Goal: Find specific page/section: Find specific page/section

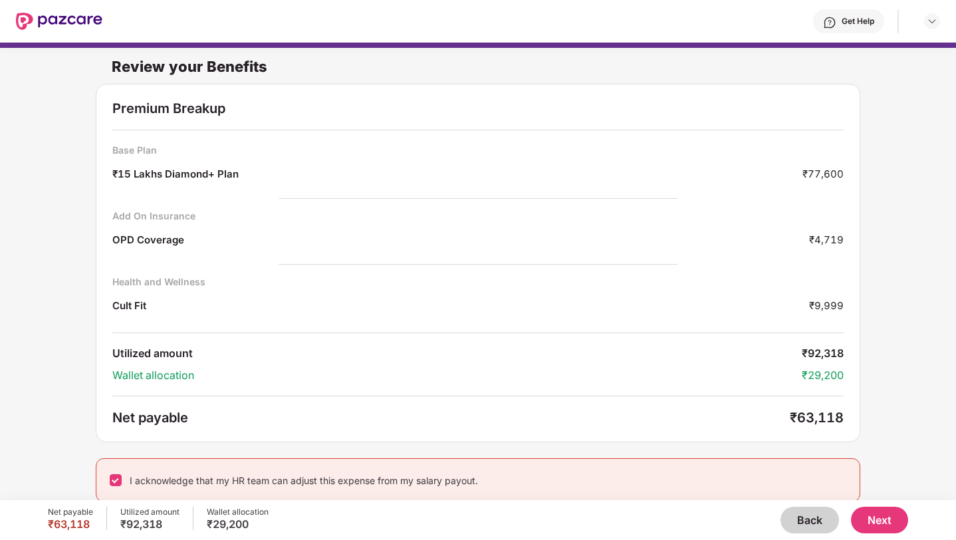
scroll to position [7, 0]
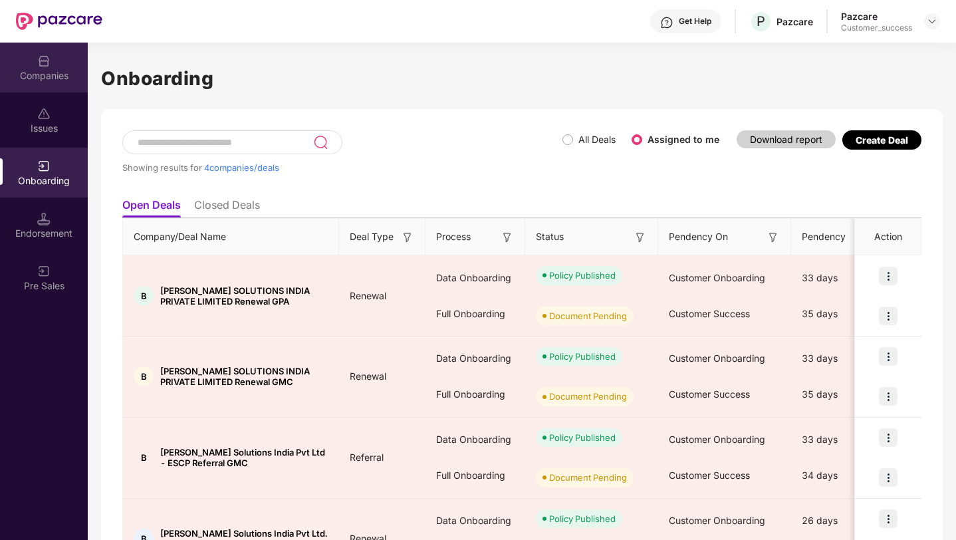
click at [41, 72] on div "Companies" at bounding box center [44, 75] width 88 height 13
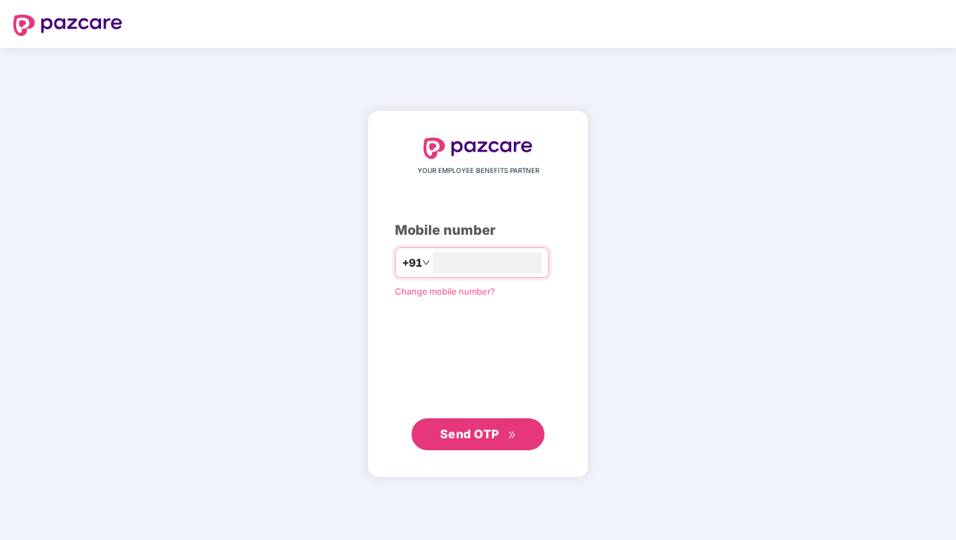
type input "**********"
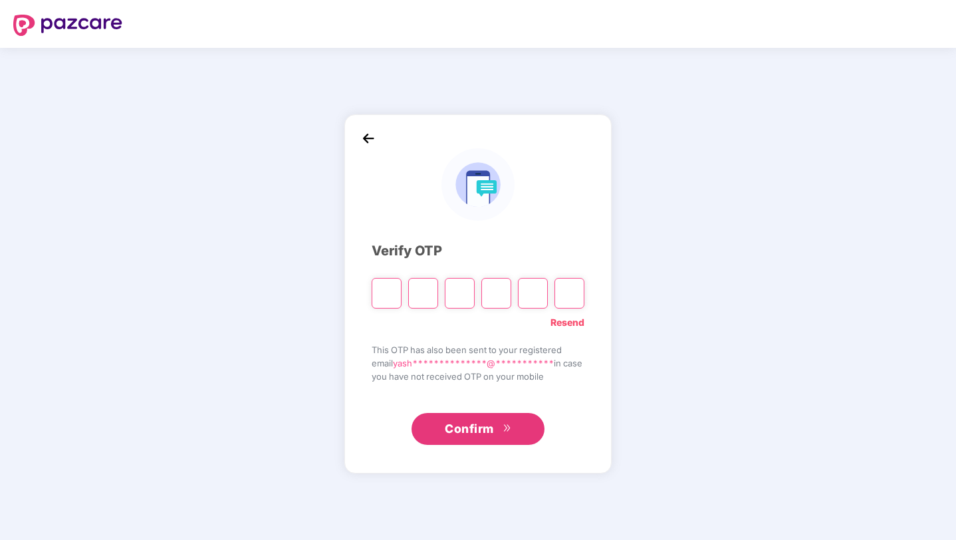
type input "*"
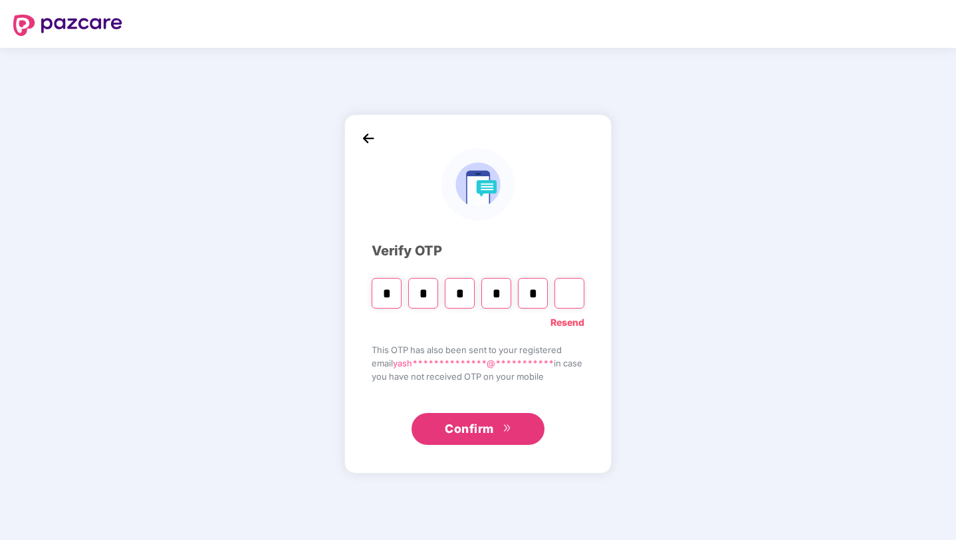
type input "*"
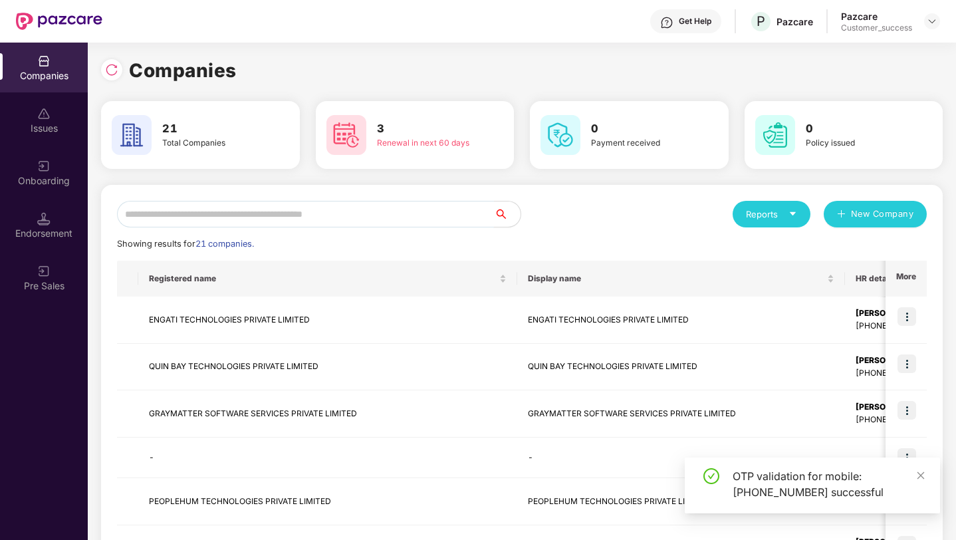
click at [228, 215] on input "text" at bounding box center [305, 214] width 377 height 27
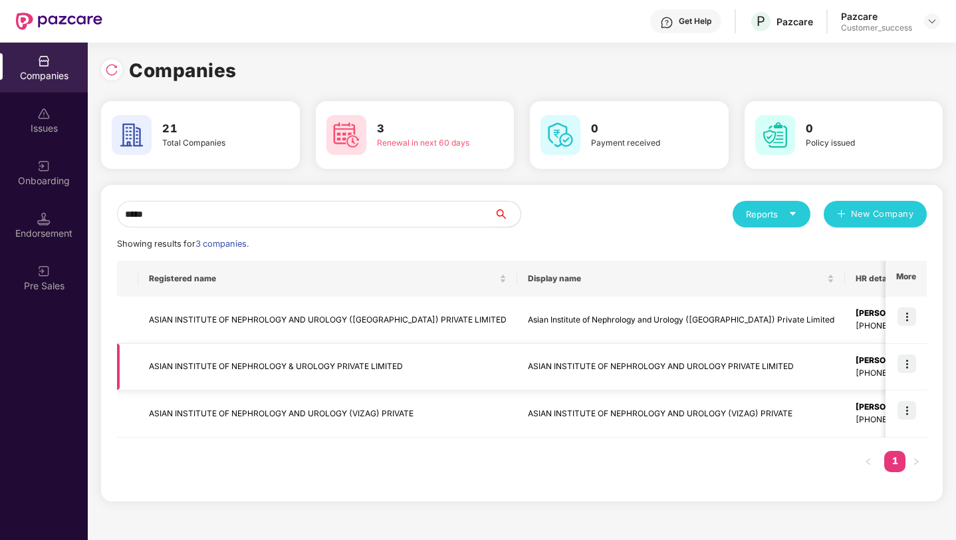
type input "*****"
click at [909, 365] on img at bounding box center [907, 363] width 19 height 19
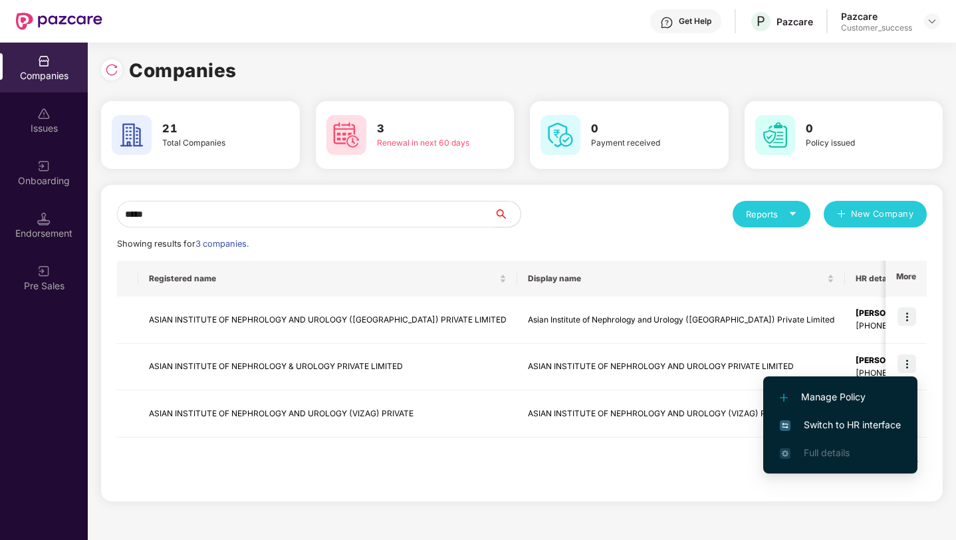
click at [872, 426] on span "Switch to HR interface" at bounding box center [840, 425] width 121 height 15
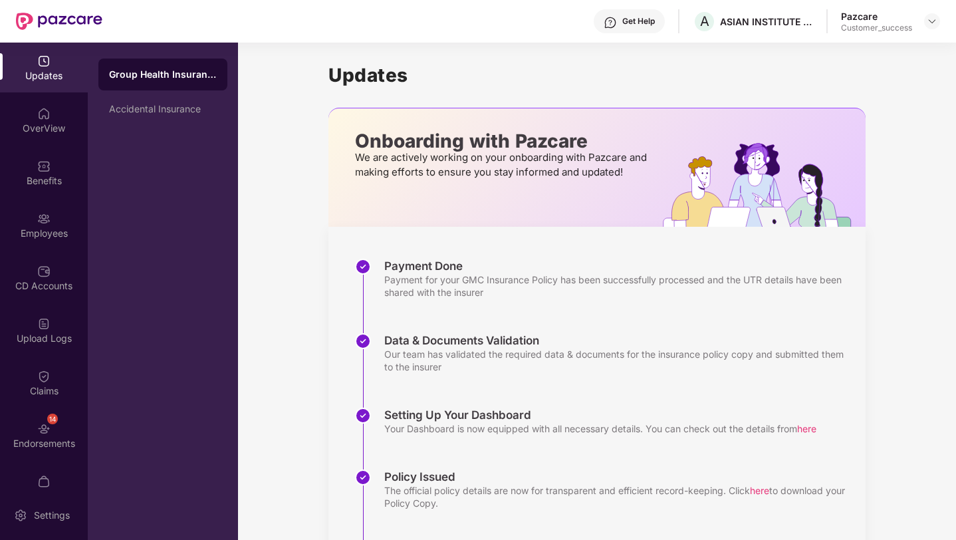
click at [604, 301] on div "Payment Done Payment for your GMC Insurance Policy has been successfully proces…" at bounding box center [610, 296] width 511 height 74
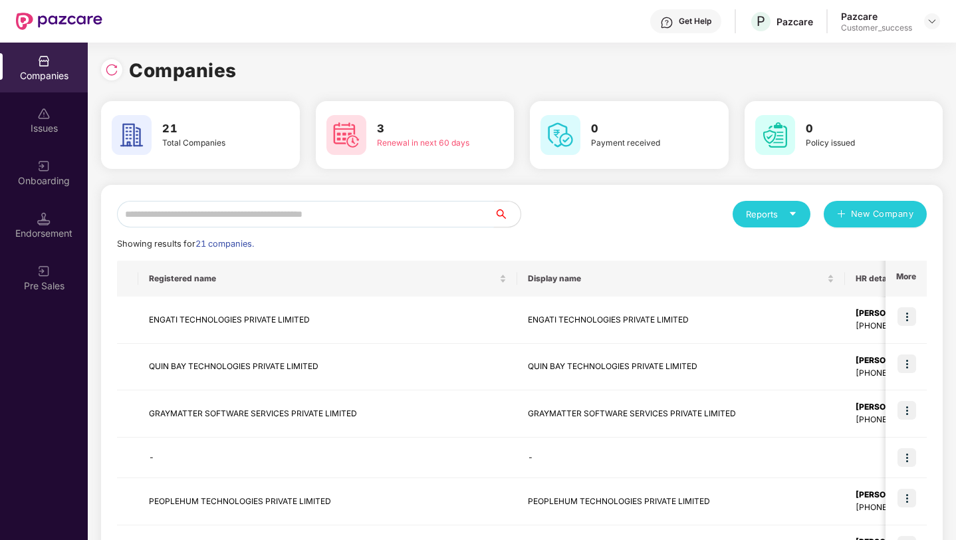
click at [286, 221] on input "text" at bounding box center [305, 214] width 377 height 27
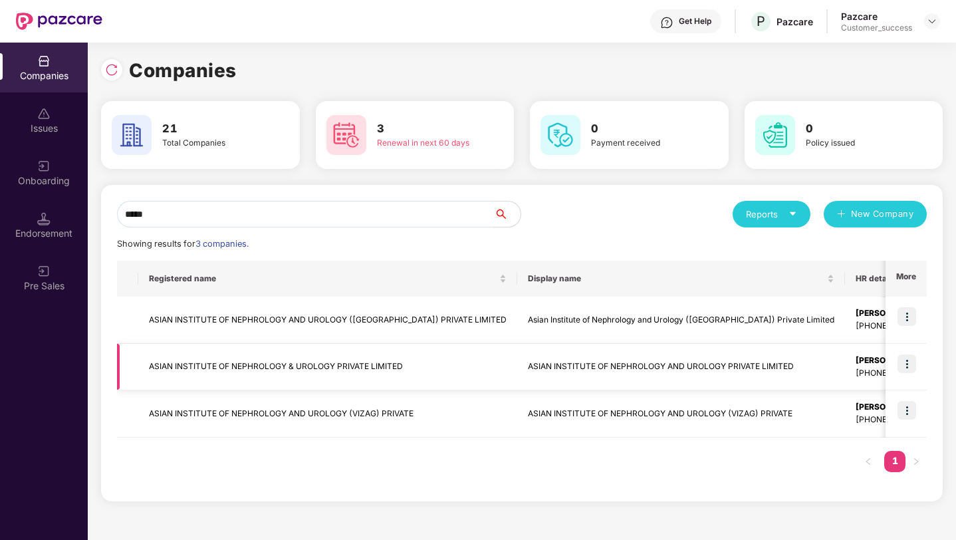
type input "*****"
click at [565, 359] on td "ASIAN INSTITUTE OF NEPHROLOGY AND UROLOGY PRIVATE LIMITED" at bounding box center [681, 367] width 328 height 47
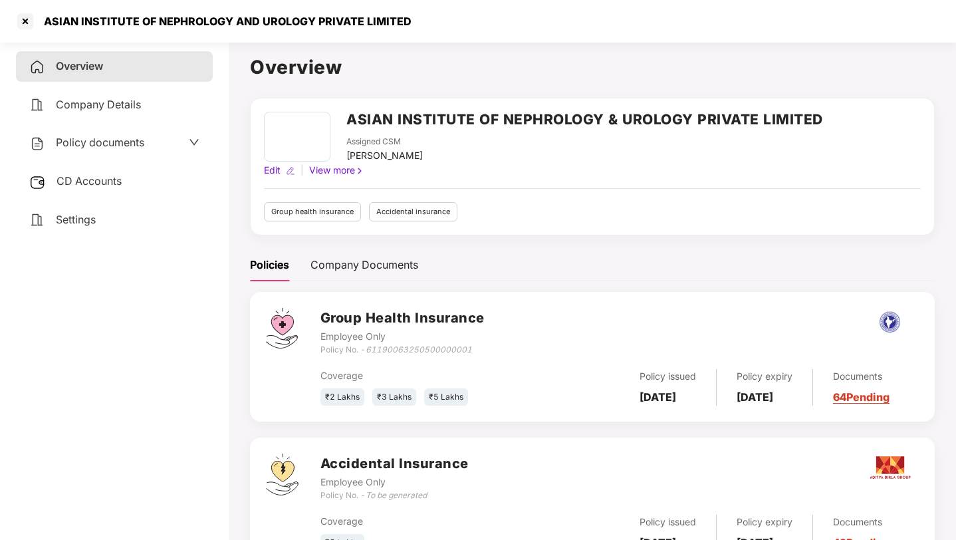
click at [107, 144] on span "Policy documents" at bounding box center [100, 142] width 88 height 13
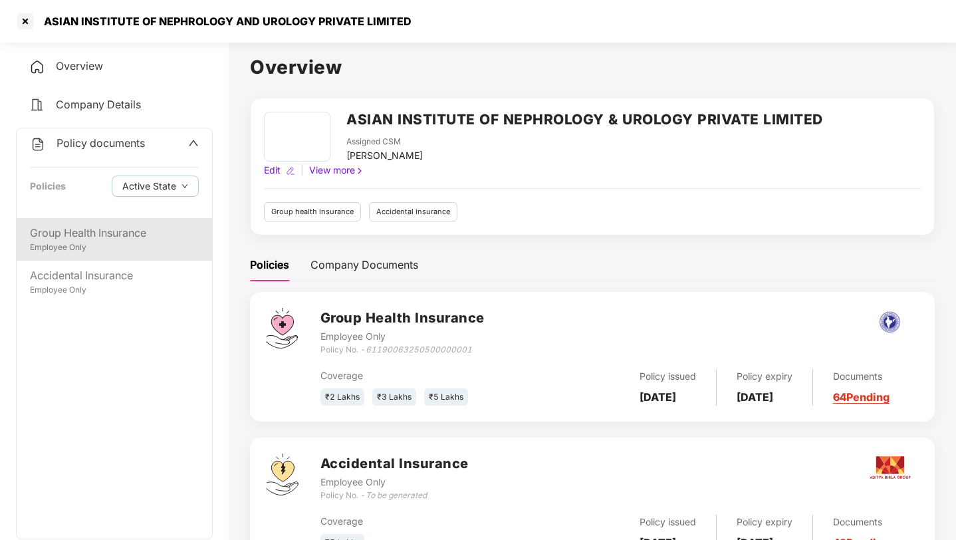
click at [70, 237] on div "Group Health Insurance" at bounding box center [114, 233] width 169 height 17
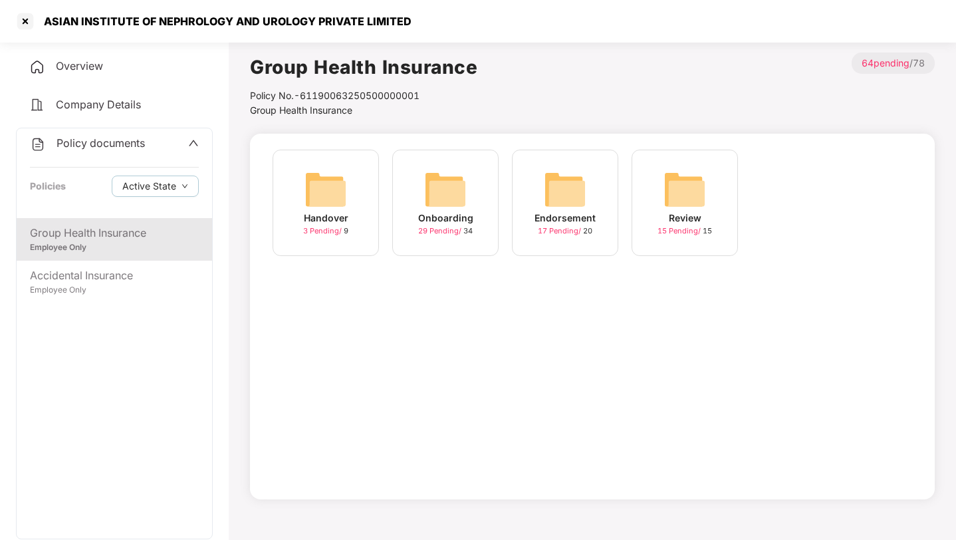
click at [329, 221] on div "Handover" at bounding box center [326, 218] width 45 height 15
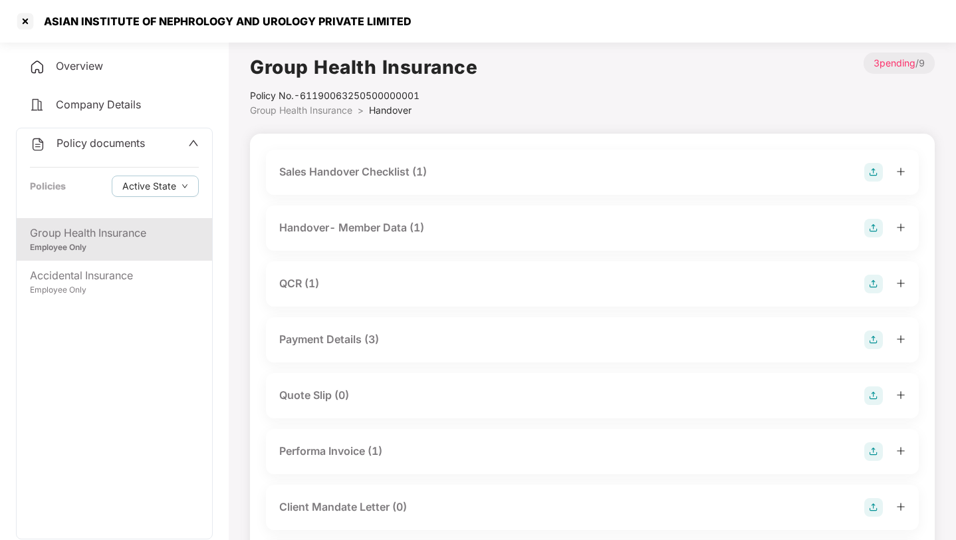
click at [154, 232] on div "Group Health Insurance" at bounding box center [114, 233] width 169 height 17
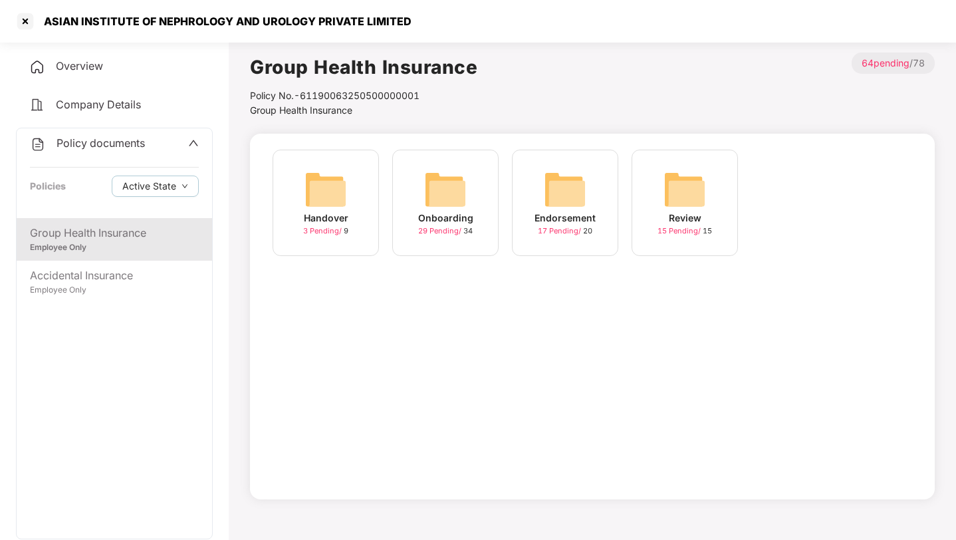
click at [432, 206] on img at bounding box center [445, 189] width 43 height 43
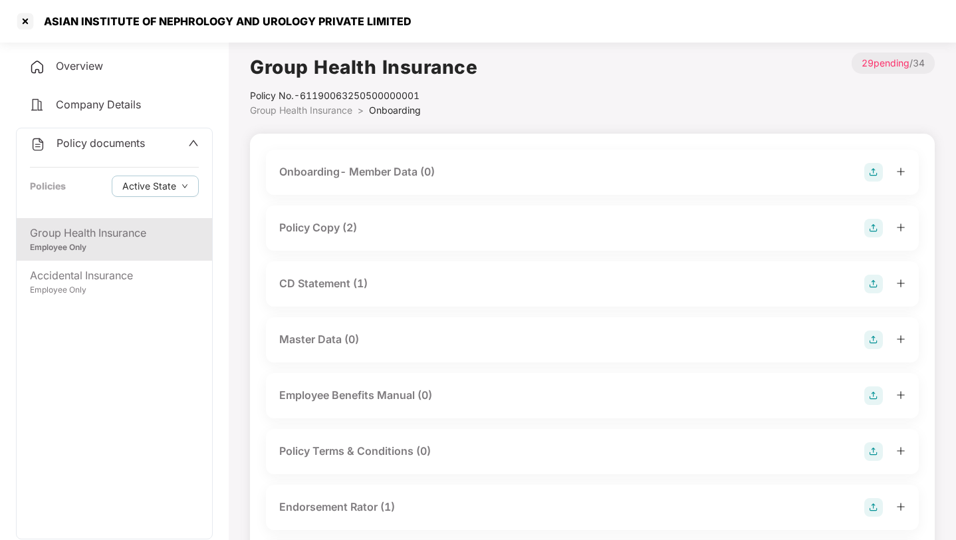
click at [375, 285] on div "CD Statement (1)" at bounding box center [592, 284] width 626 height 19
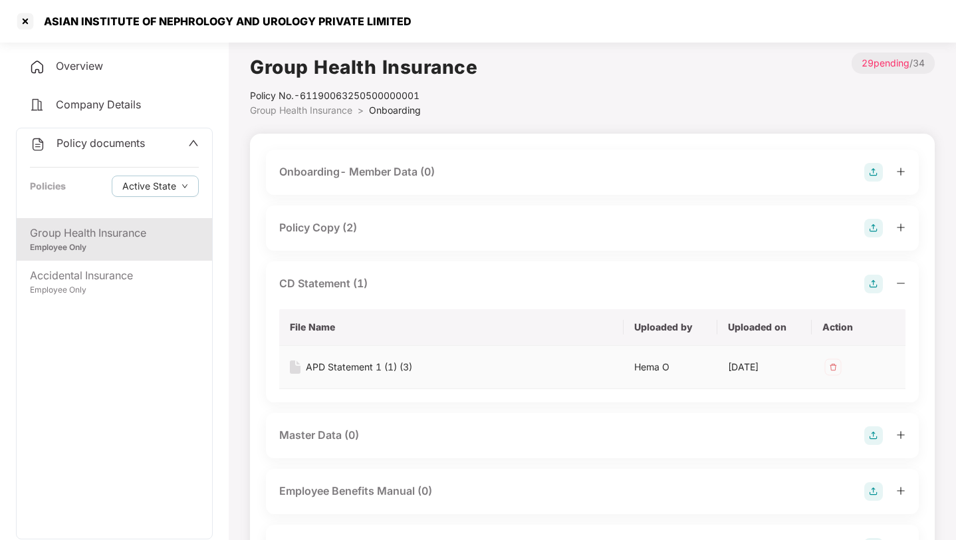
click at [401, 370] on div "APD Statement 1 (1) (3)" at bounding box center [359, 367] width 106 height 15
click at [26, 21] on div at bounding box center [25, 21] width 21 height 21
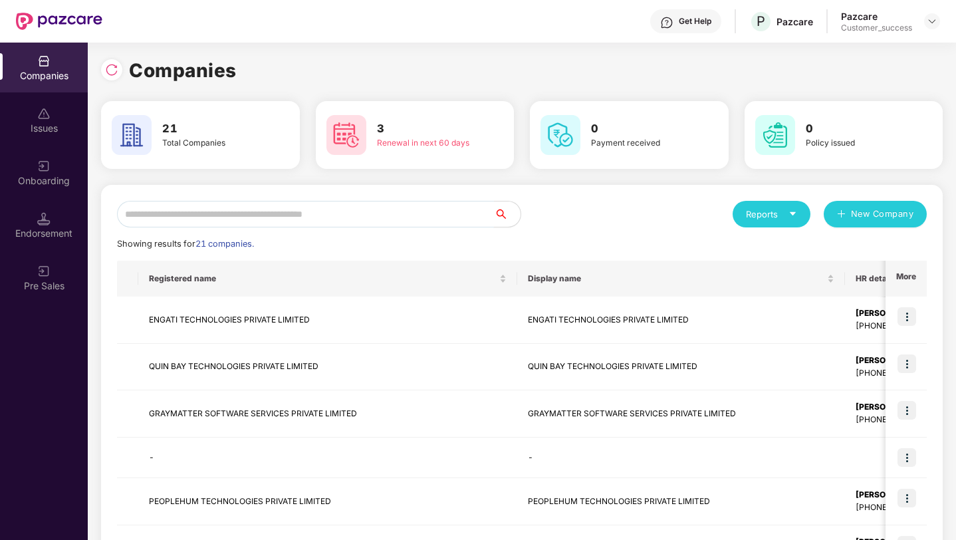
click at [182, 217] on input "text" at bounding box center [305, 214] width 377 height 27
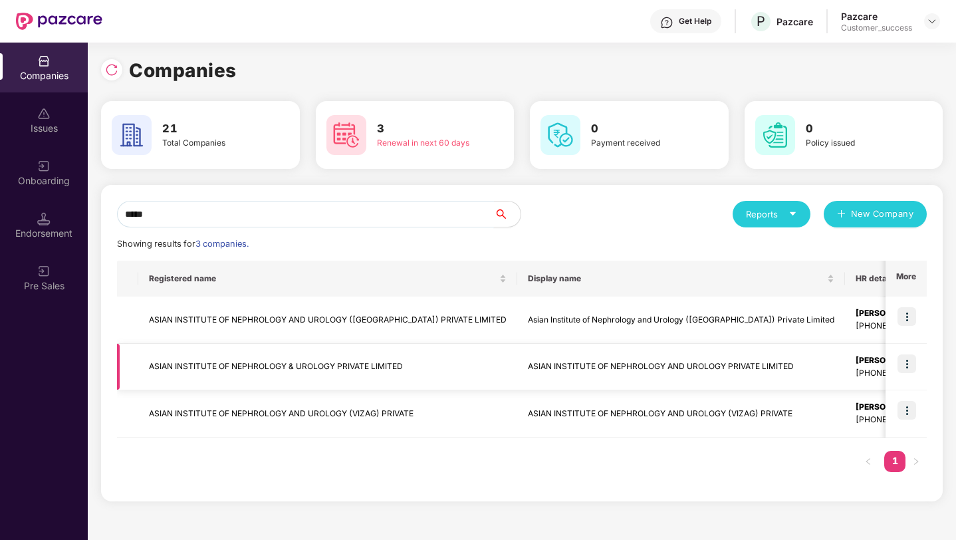
type input "*****"
click at [909, 366] on img at bounding box center [907, 363] width 19 height 19
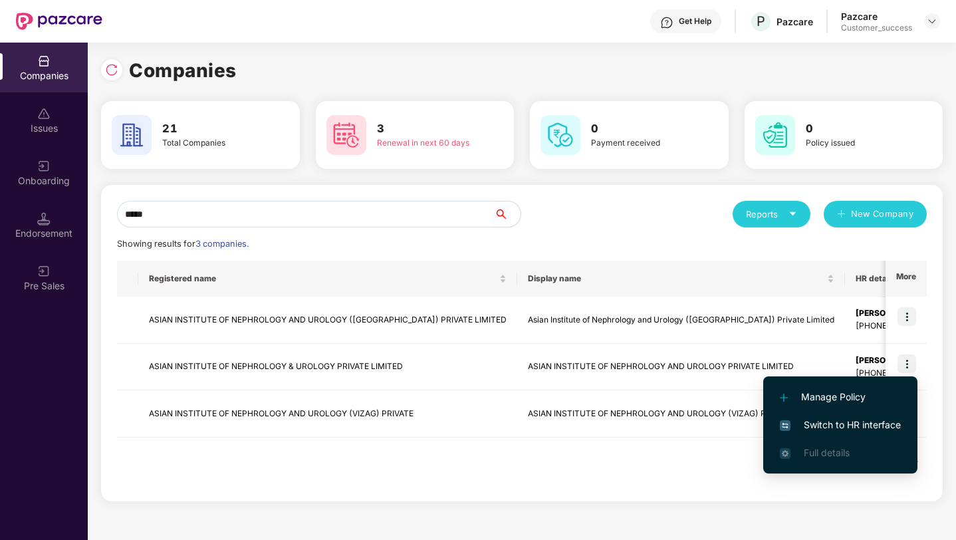
click at [876, 426] on span "Switch to HR interface" at bounding box center [840, 425] width 121 height 15
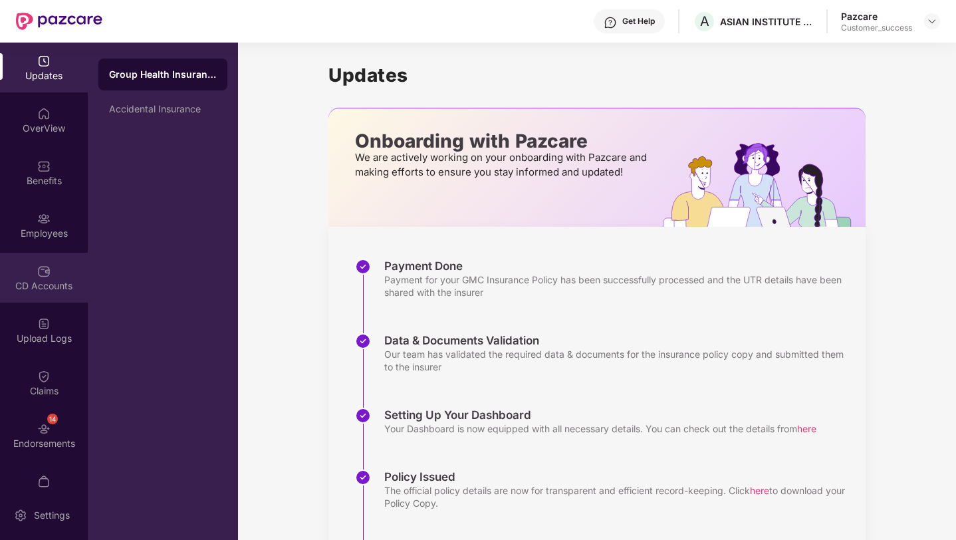
click at [49, 268] on div "CD Accounts" at bounding box center [44, 278] width 88 height 50
